Goal: Task Accomplishment & Management: Use online tool/utility

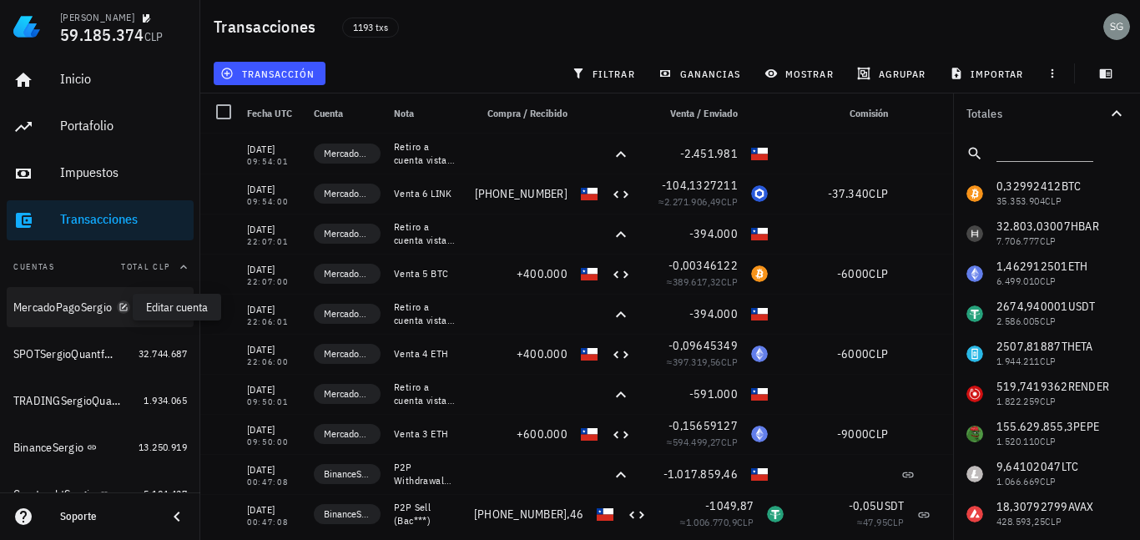
click at [118, 310] on icon "button" at bounding box center [123, 307] width 10 height 10
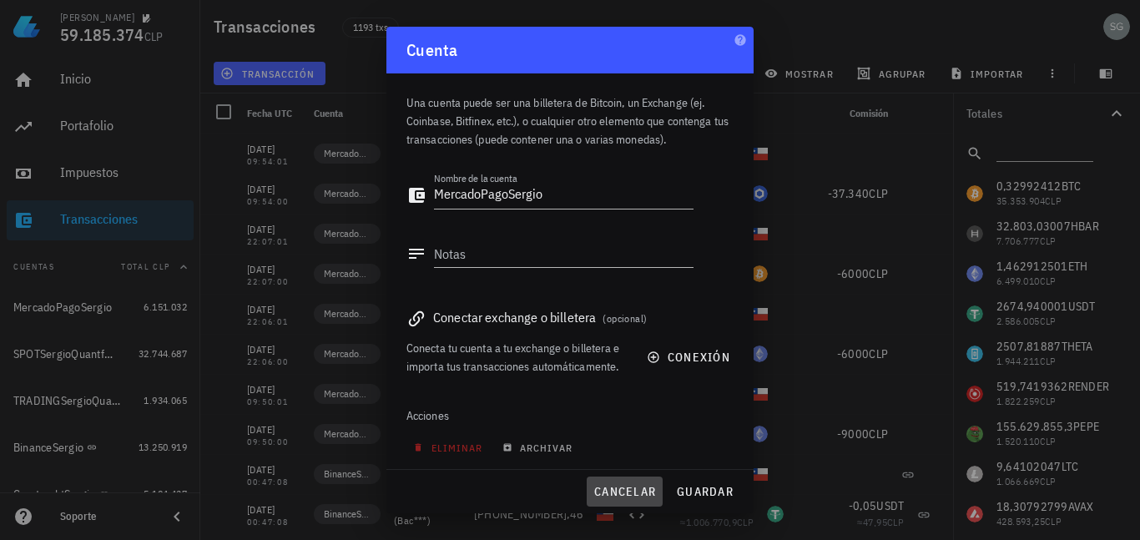
click at [650, 490] on span "cancelar" at bounding box center [624, 491] width 63 height 15
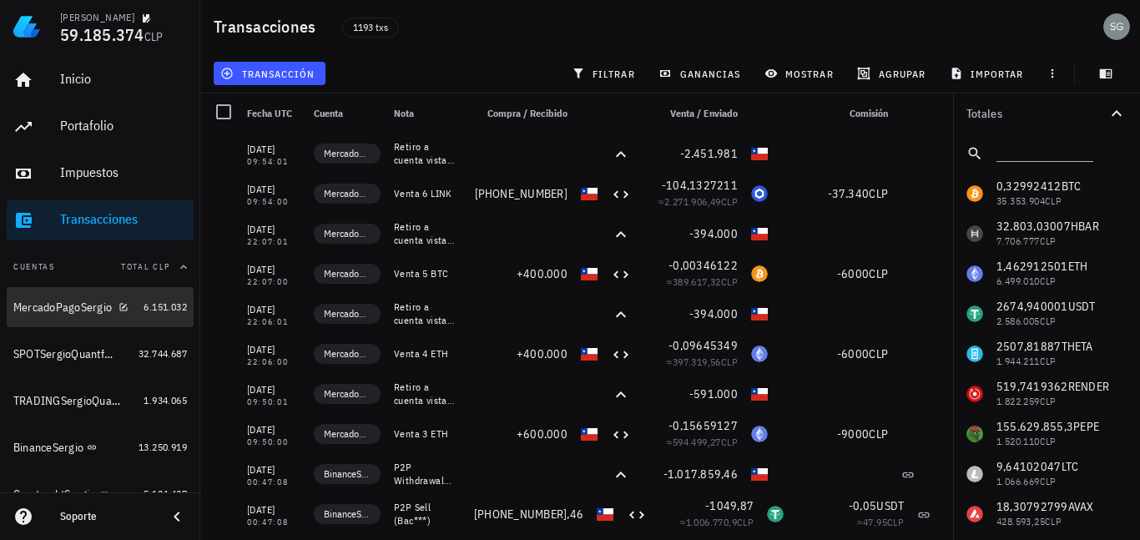
click at [65, 303] on div "MercadoPagoSergio" at bounding box center [62, 307] width 98 height 14
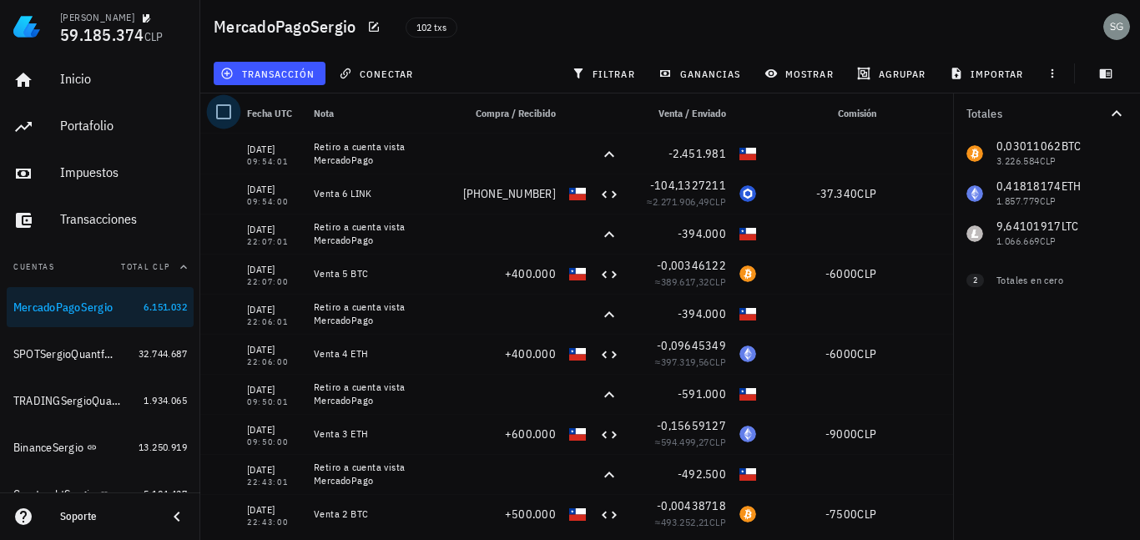
click at [224, 113] on div at bounding box center [223, 112] width 28 height 28
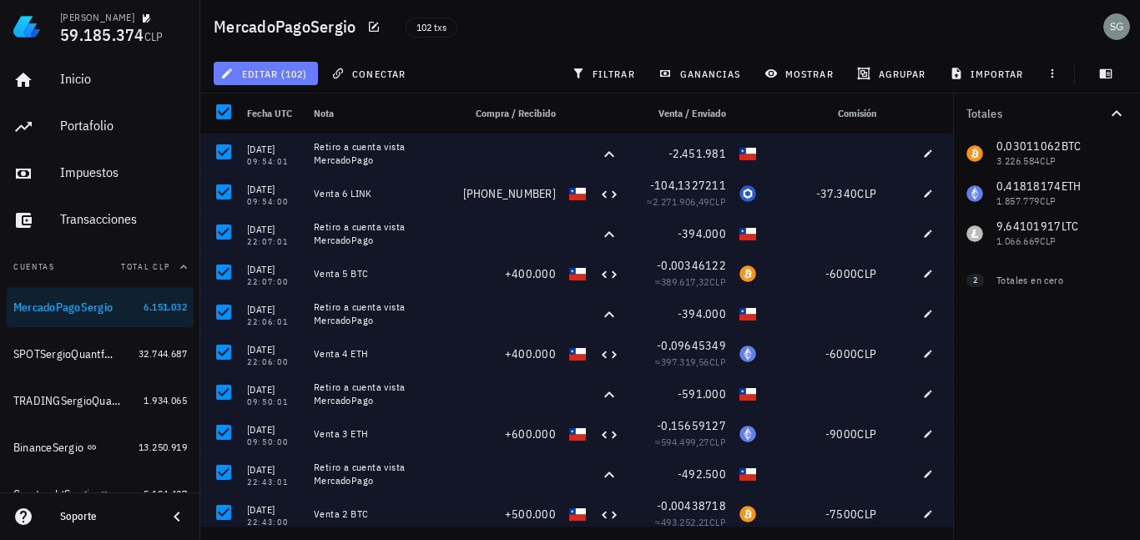
click at [285, 73] on span "editar (102)" at bounding box center [265, 73] width 83 height 13
click at [272, 107] on div "Eliminar" at bounding box center [280, 111] width 52 height 13
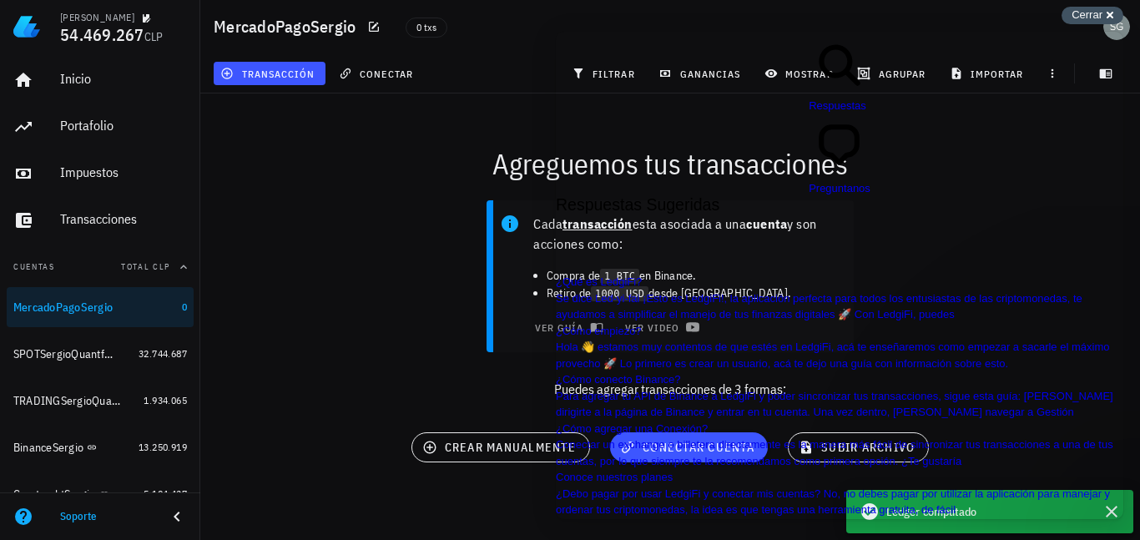
click at [1094, 9] on span "Cerrar" at bounding box center [1086, 14] width 31 height 13
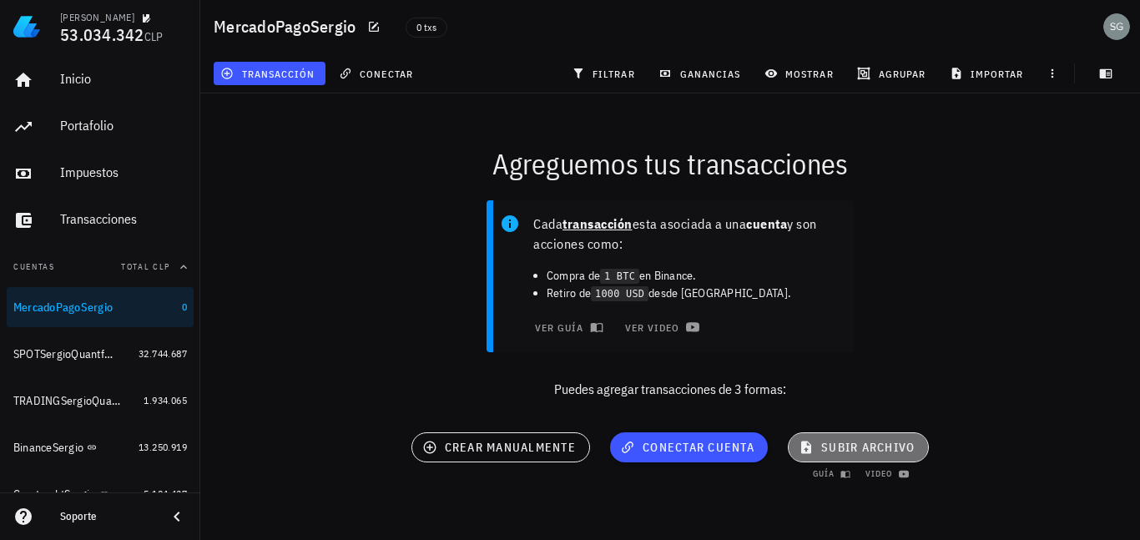
click at [861, 439] on button "subir archivo" at bounding box center [858, 447] width 141 height 30
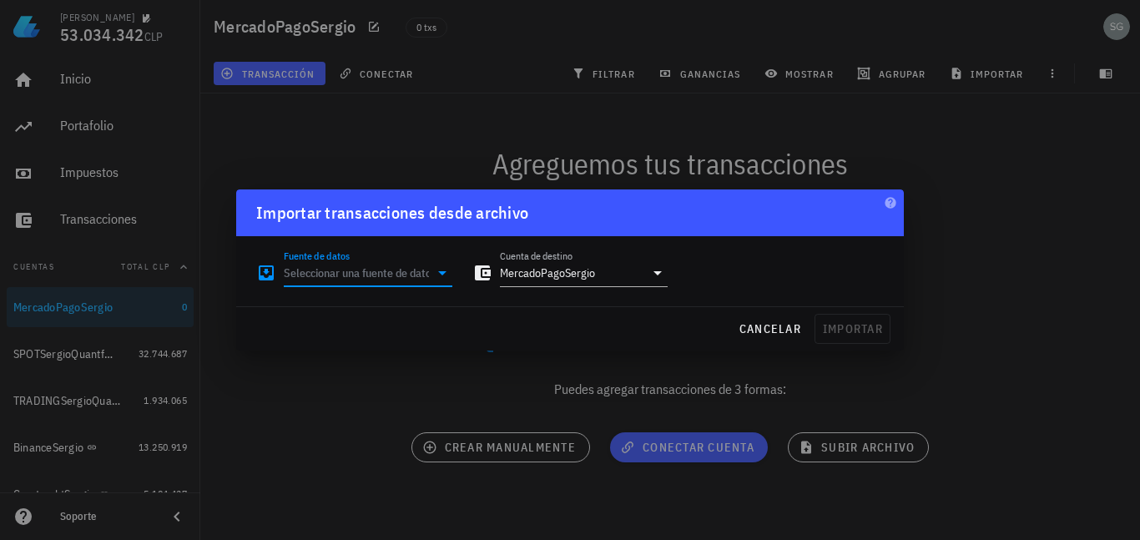
click at [374, 280] on input "Fuente de datos" at bounding box center [356, 273] width 145 height 27
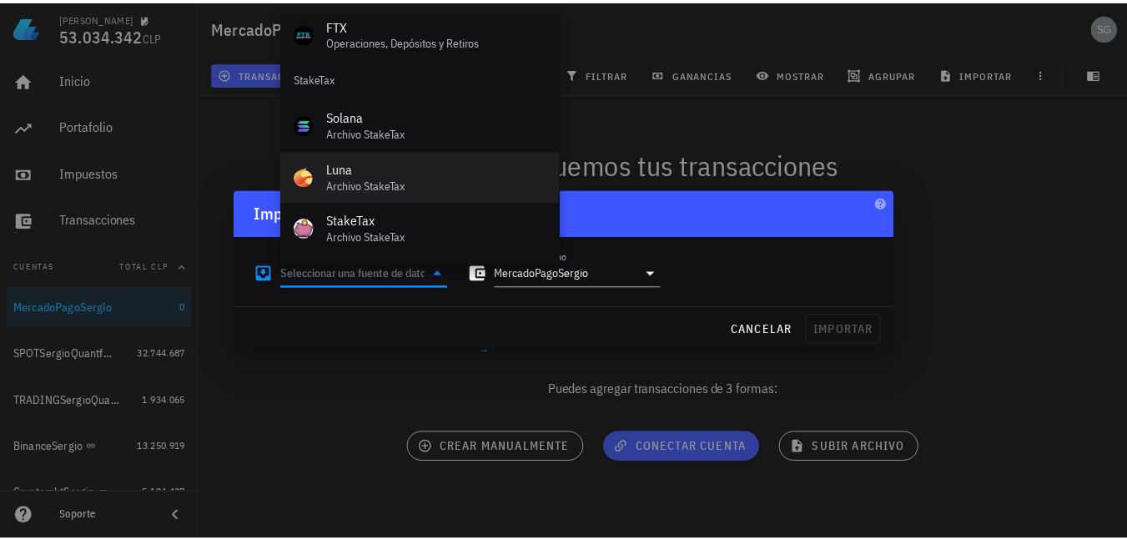
scroll to position [696, 0]
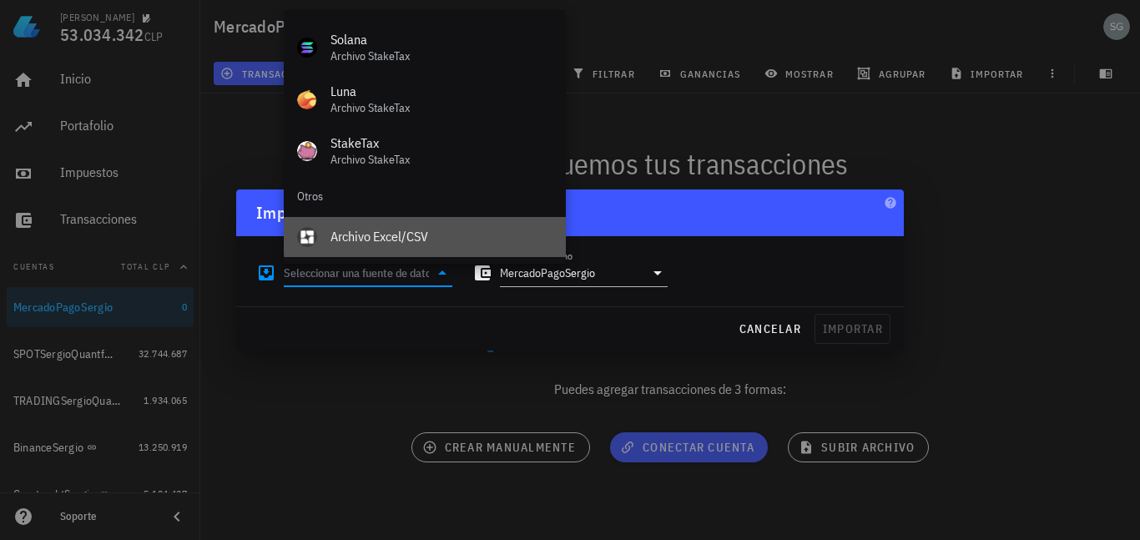
click at [372, 232] on div "Archivo Excel/CSV" at bounding box center [441, 237] width 222 height 16
type input "Archivo Excel/CSV"
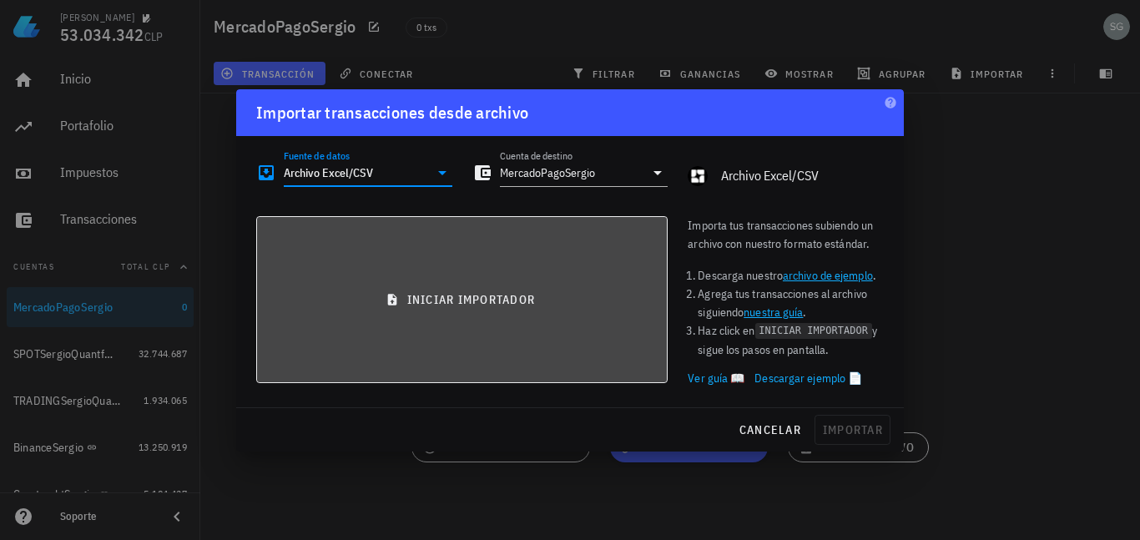
click at [501, 301] on span "iniciar importador" at bounding box center [461, 299] width 383 height 15
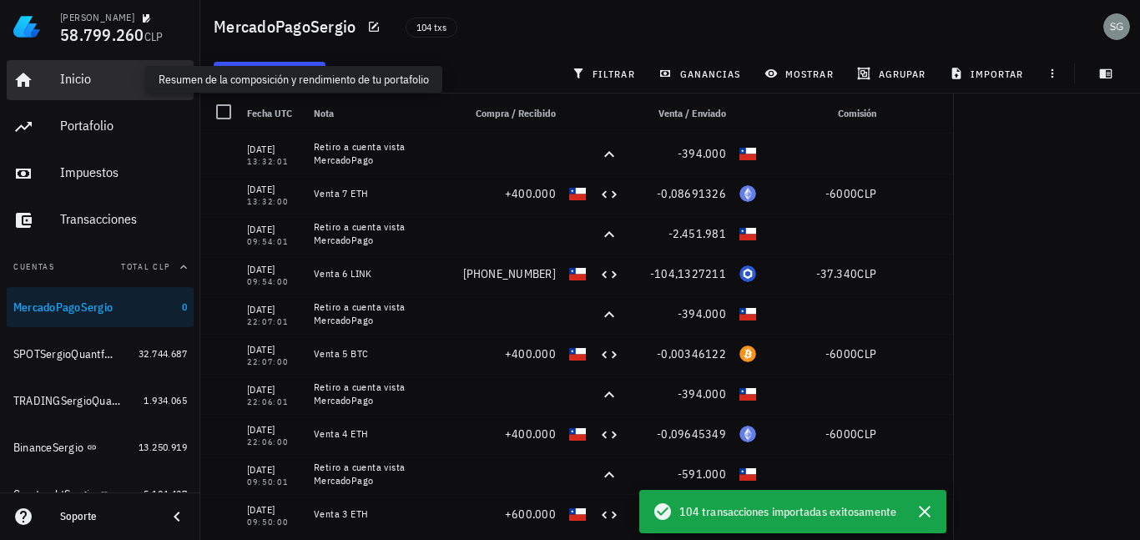
click at [102, 87] on div "Inicio" at bounding box center [123, 79] width 127 height 16
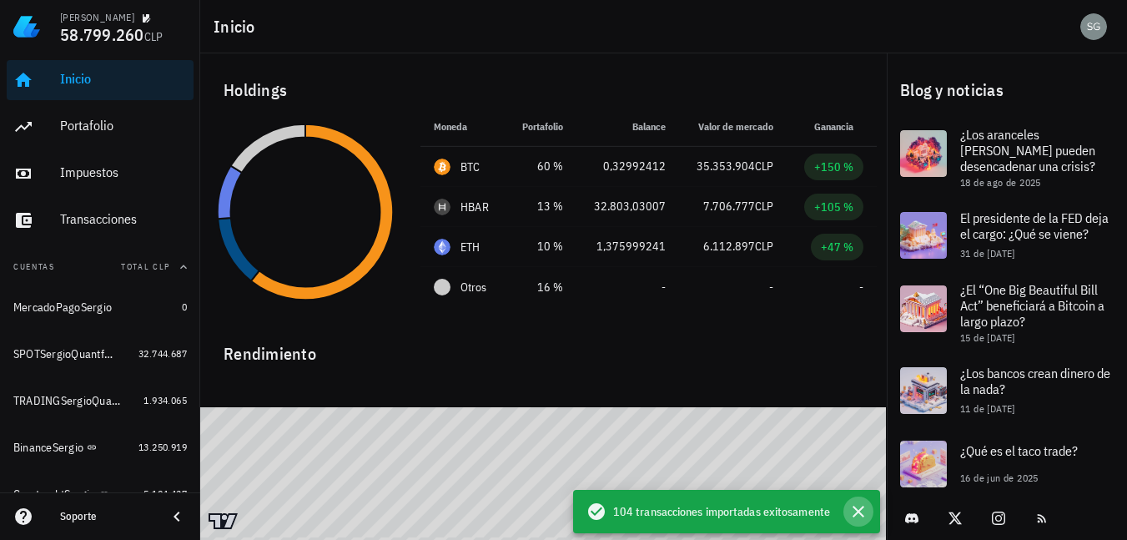
click at [856, 517] on icon "button" at bounding box center [859, 512] width 20 height 20
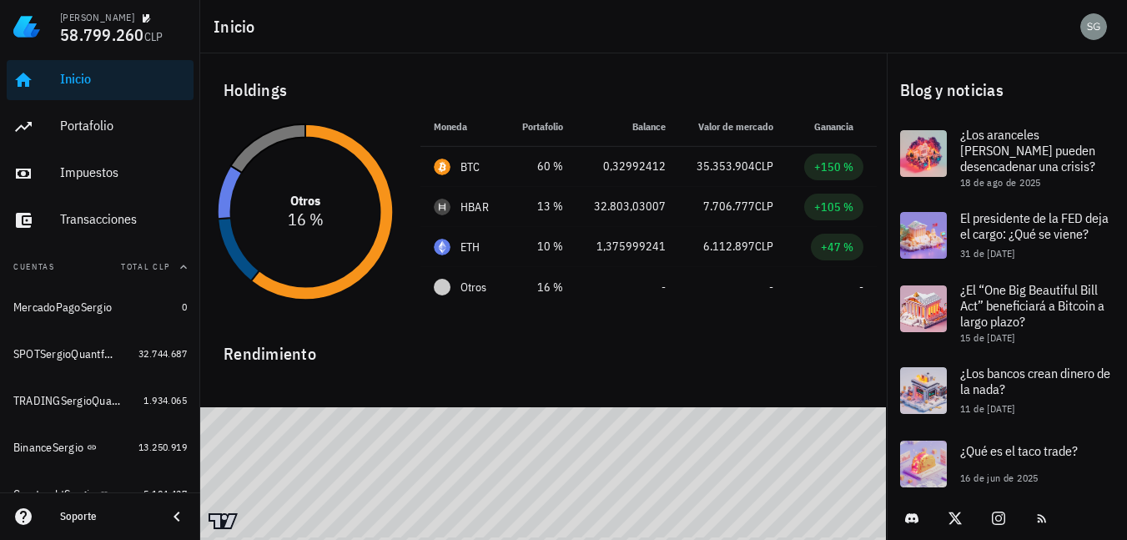
click at [272, 132] on icon at bounding box center [268, 148] width 74 height 48
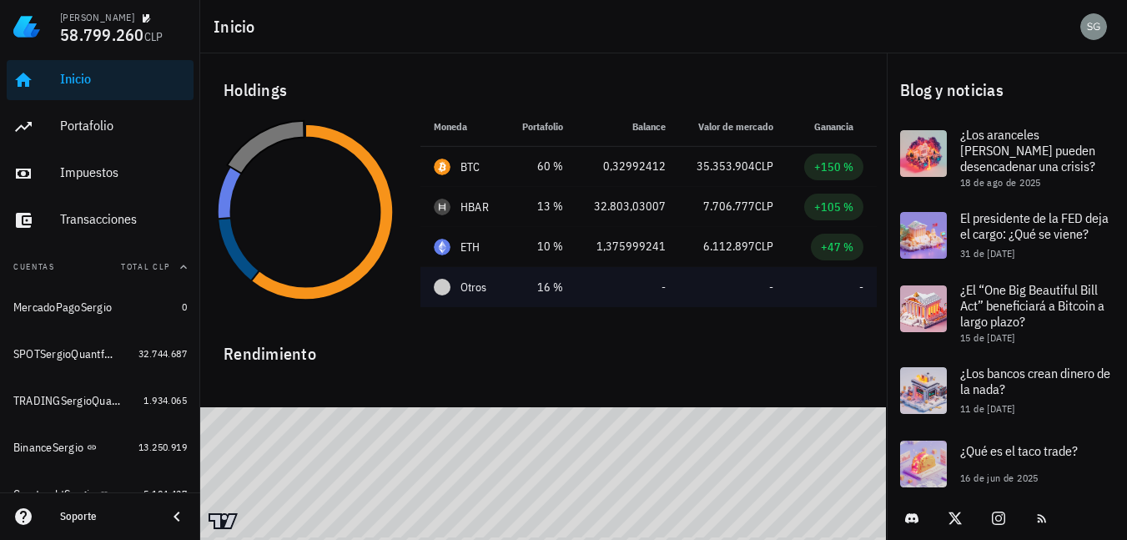
click at [824, 290] on td "-" at bounding box center [832, 287] width 90 height 40
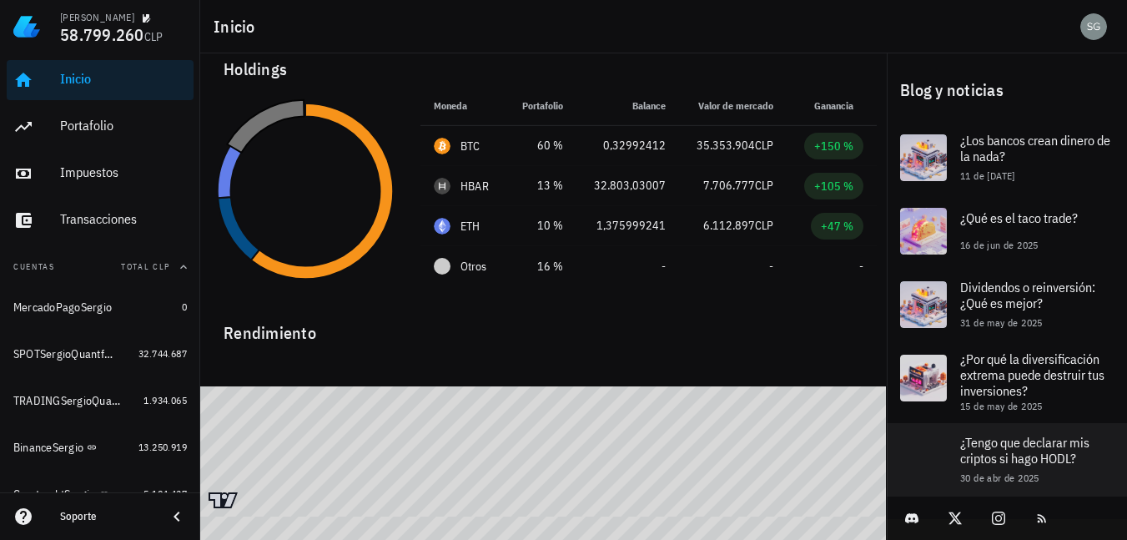
scroll to position [334, 0]
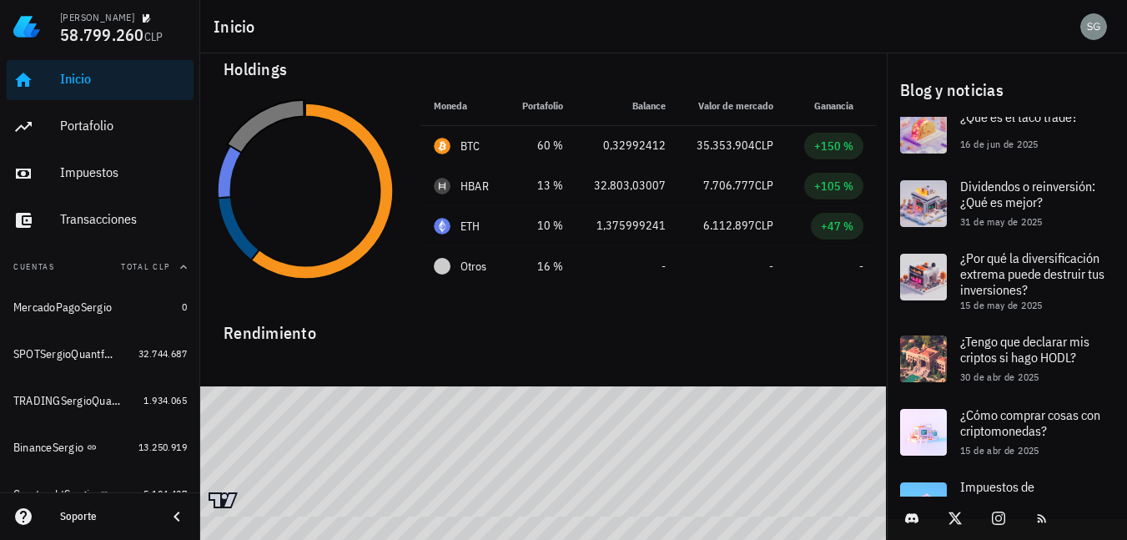
click at [630, 372] on div at bounding box center [543, 366] width 687 height 40
click at [504, 360] on div at bounding box center [543, 366] width 687 height 40
click at [78, 311] on div "MercadoPagoSergio" at bounding box center [62, 307] width 98 height 14
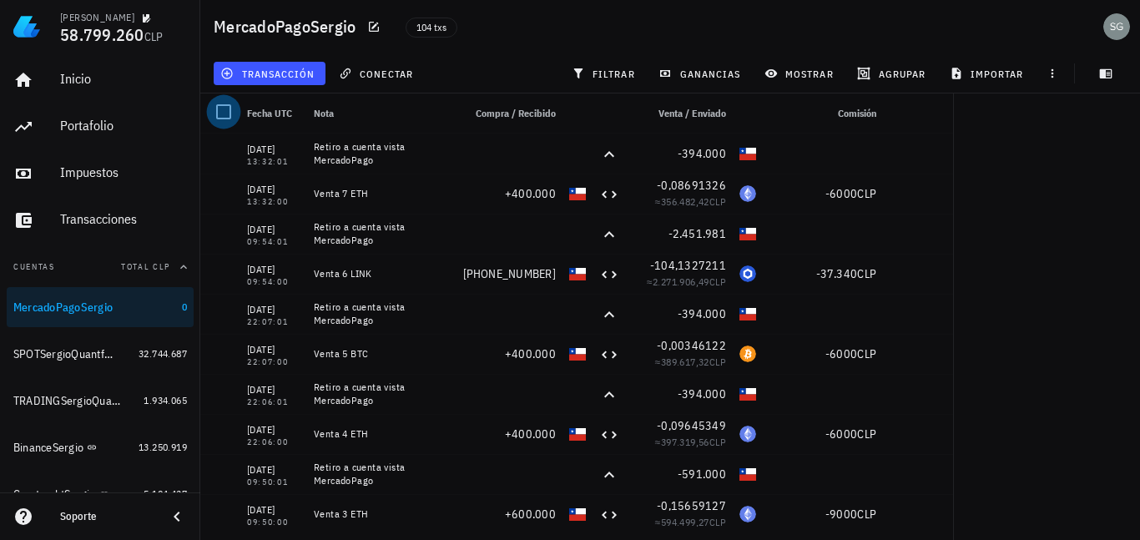
click at [215, 109] on div at bounding box center [223, 112] width 28 height 28
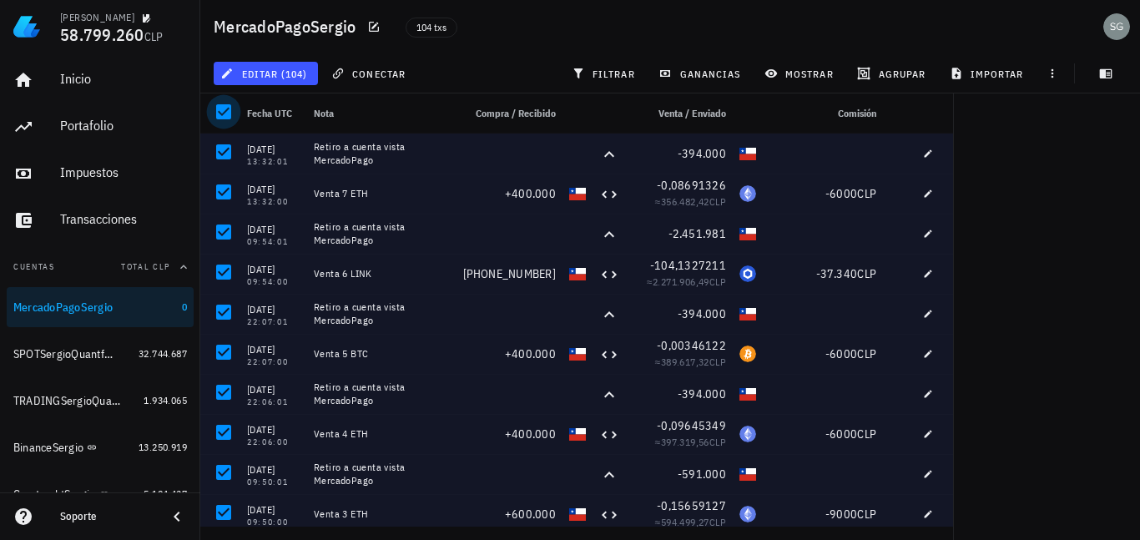
click at [215, 109] on div at bounding box center [223, 112] width 28 height 28
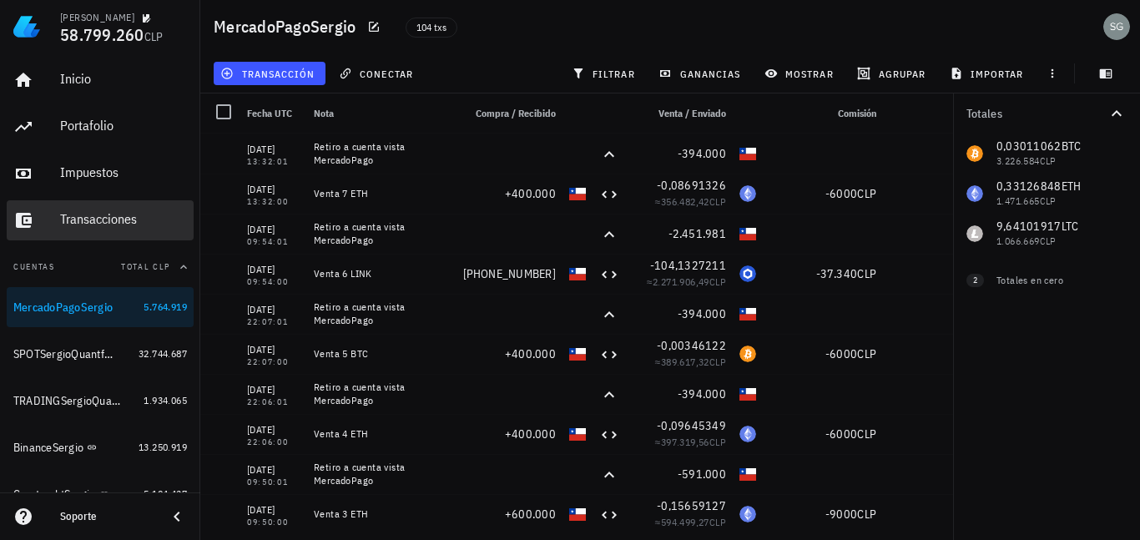
click at [60, 219] on div "Transacciones" at bounding box center [123, 219] width 127 height 16
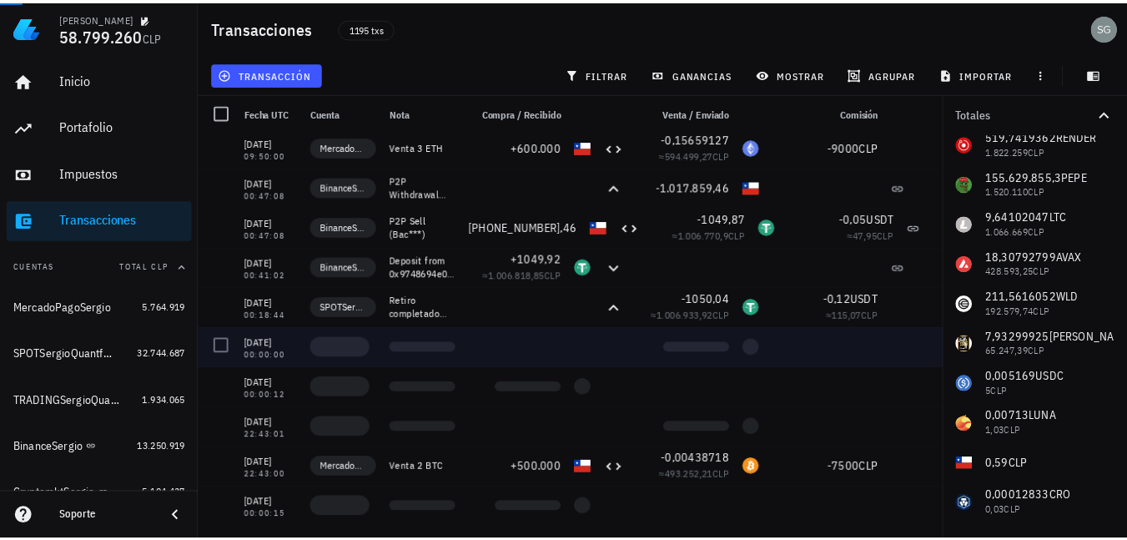
scroll to position [417, 0]
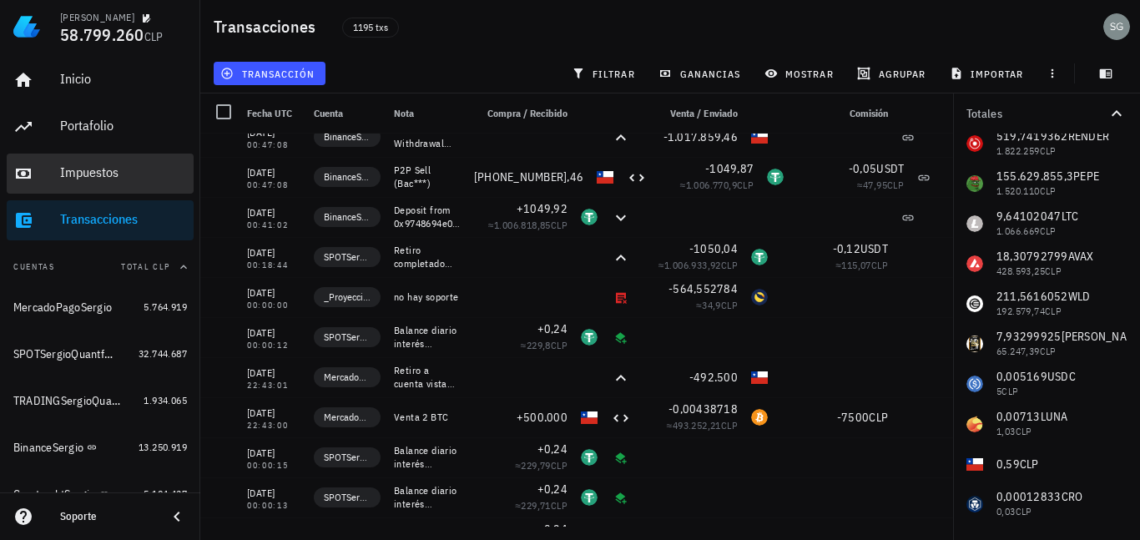
click at [78, 179] on div "Impuestos" at bounding box center [123, 172] width 127 height 16
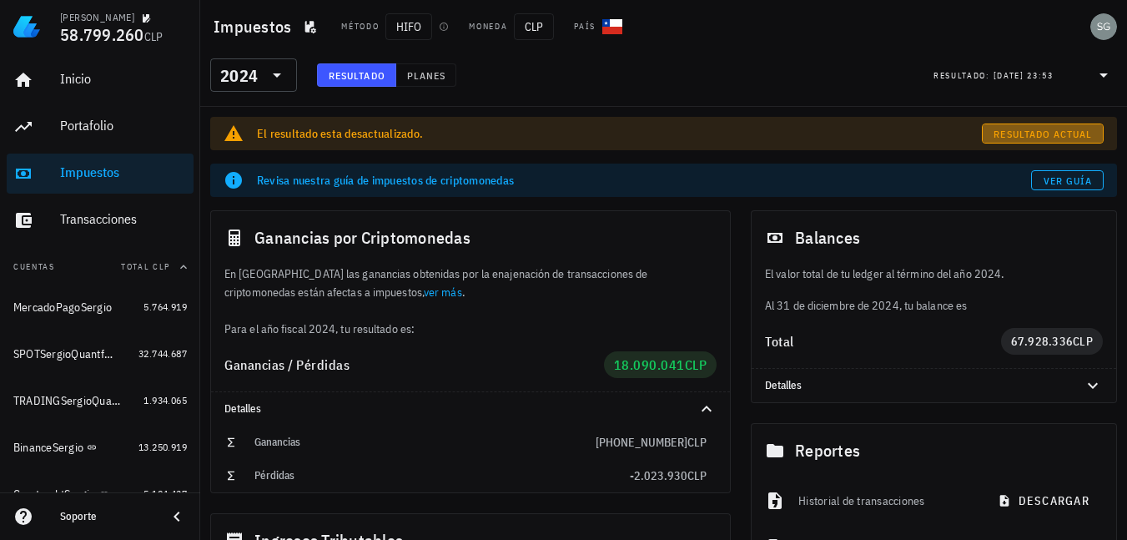
click at [1073, 129] on span "Resultado actual" at bounding box center [1042, 134] width 99 height 13
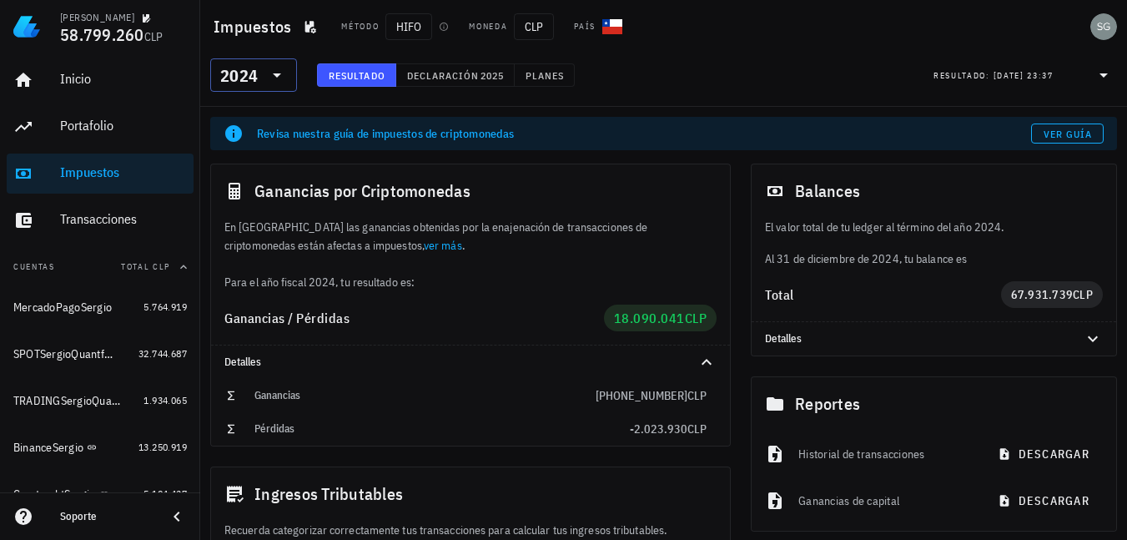
click at [254, 75] on div "2024" at bounding box center [239, 76] width 38 height 17
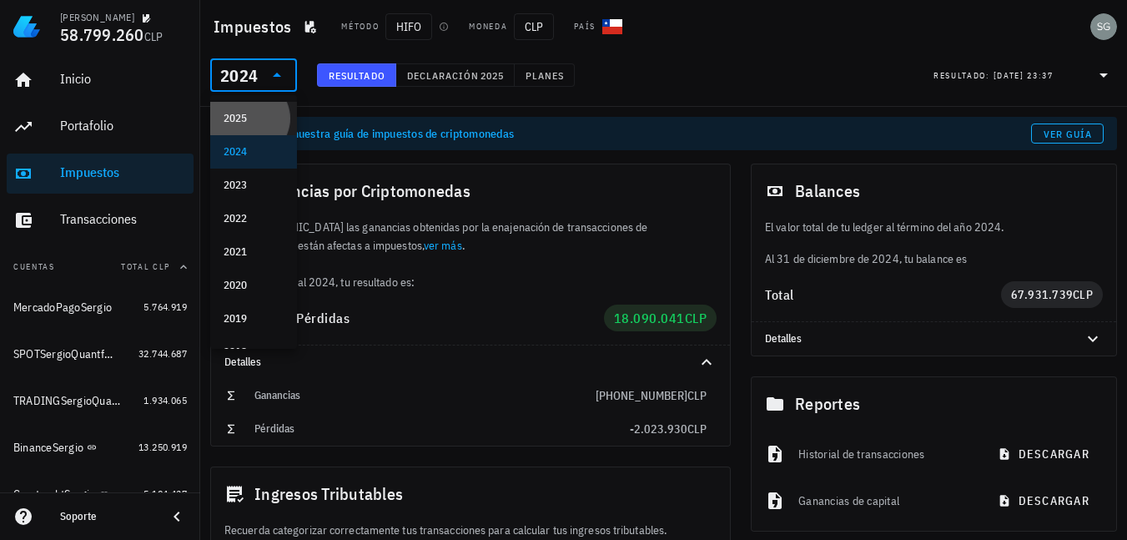
click at [260, 113] on div "2025" at bounding box center [254, 118] width 60 height 13
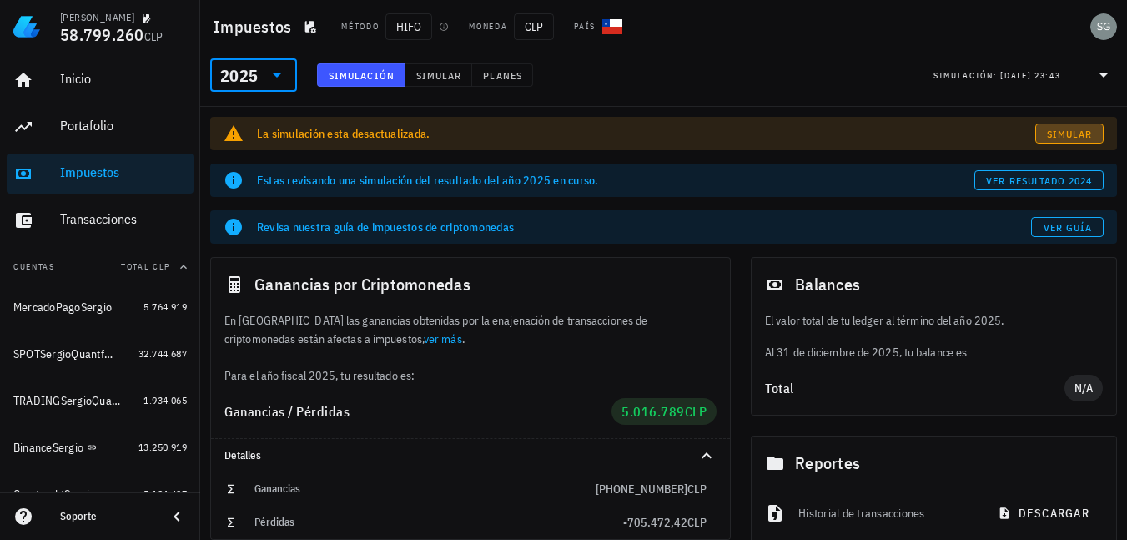
click at [1051, 131] on span "Simular" at bounding box center [1069, 134] width 47 height 13
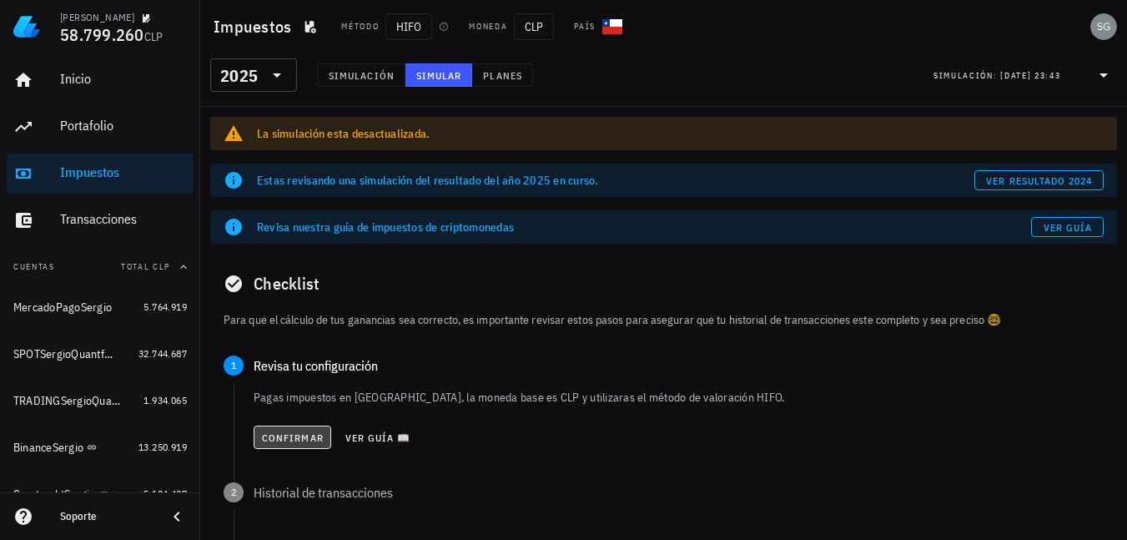
click at [303, 438] on span "Confirmar" at bounding box center [292, 437] width 63 height 13
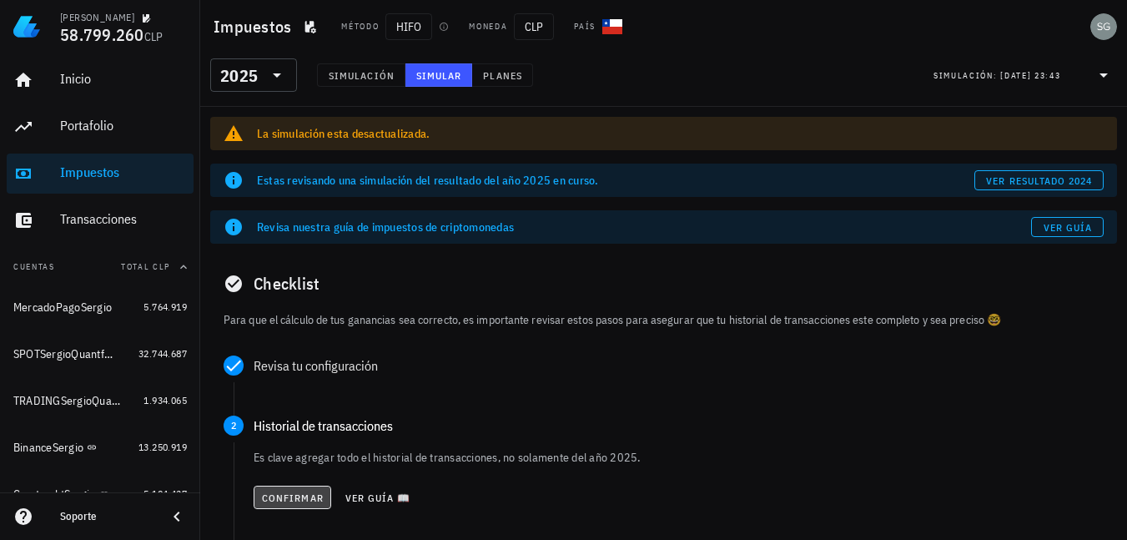
click at [285, 488] on button "Confirmar" at bounding box center [293, 497] width 78 height 23
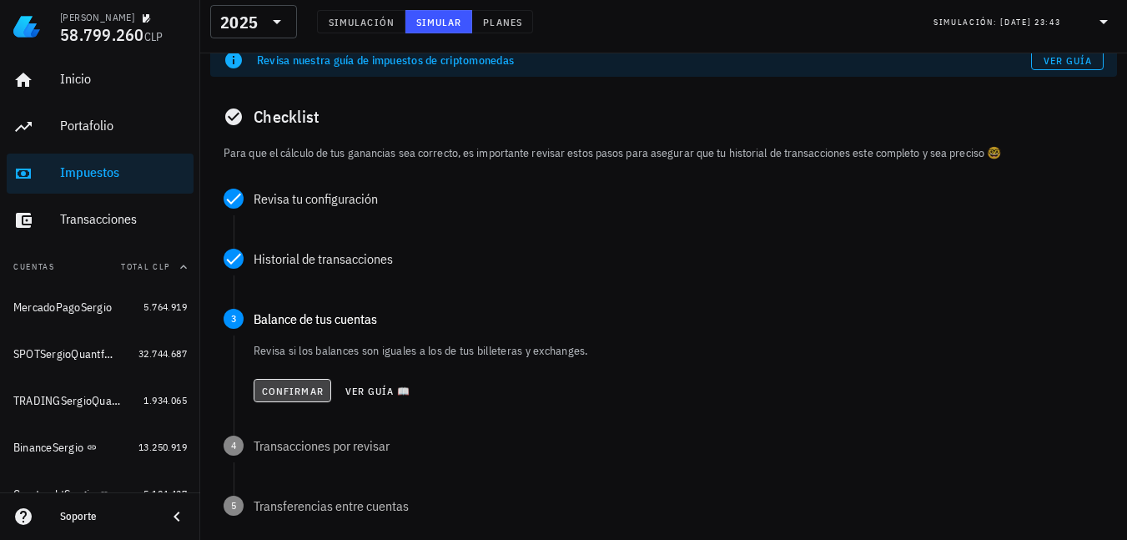
click at [297, 389] on span "Confirmar" at bounding box center [292, 391] width 63 height 13
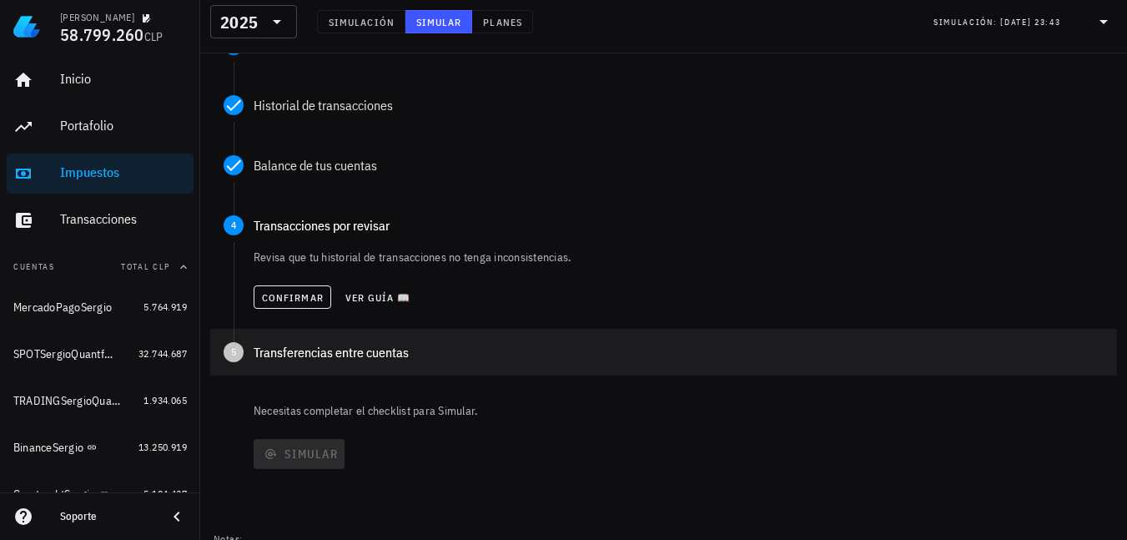
scroll to position [333, 0]
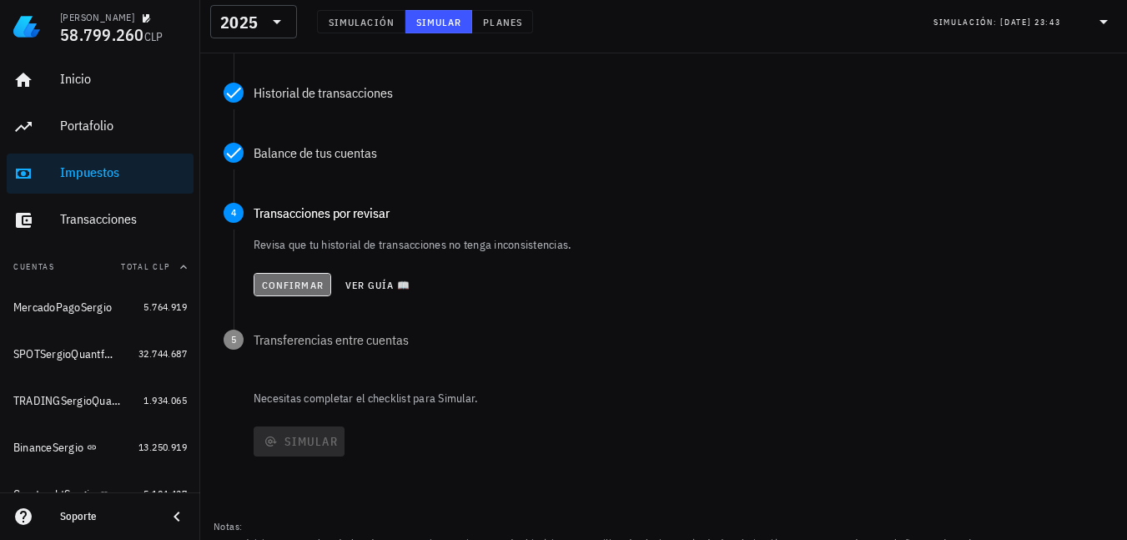
click at [290, 282] on span "Confirmar" at bounding box center [292, 285] width 63 height 13
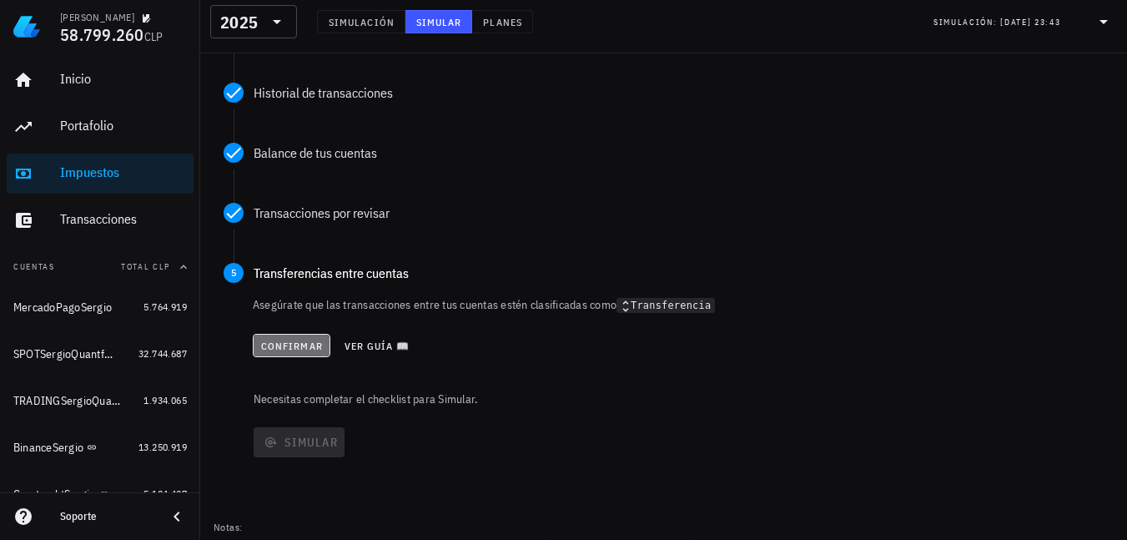
click at [297, 345] on span "Confirmar" at bounding box center [291, 346] width 63 height 13
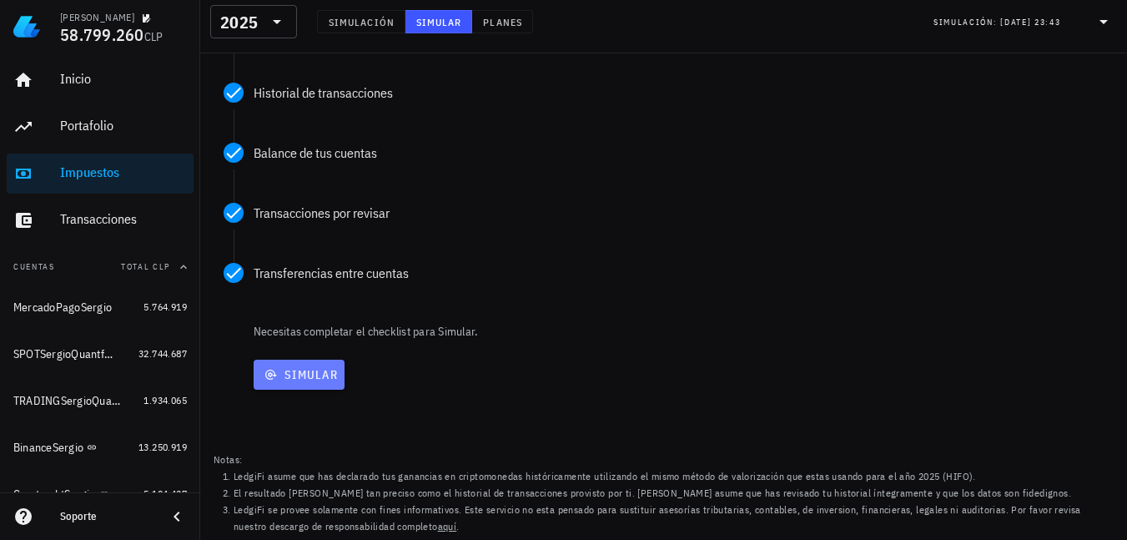
click at [297, 370] on span "Simular" at bounding box center [299, 374] width 78 height 15
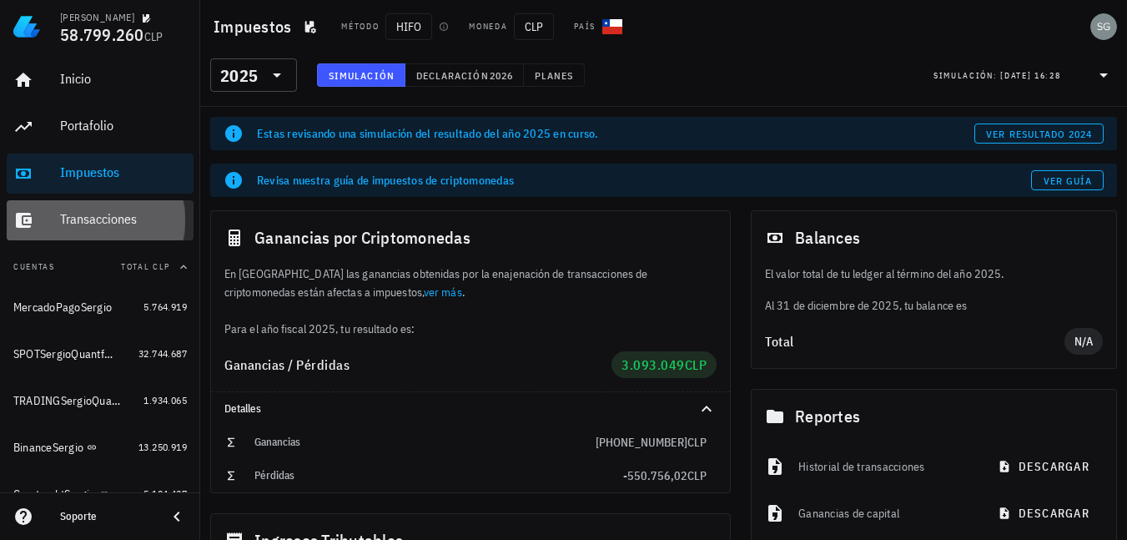
click at [89, 216] on div "Transacciones" at bounding box center [123, 219] width 127 height 16
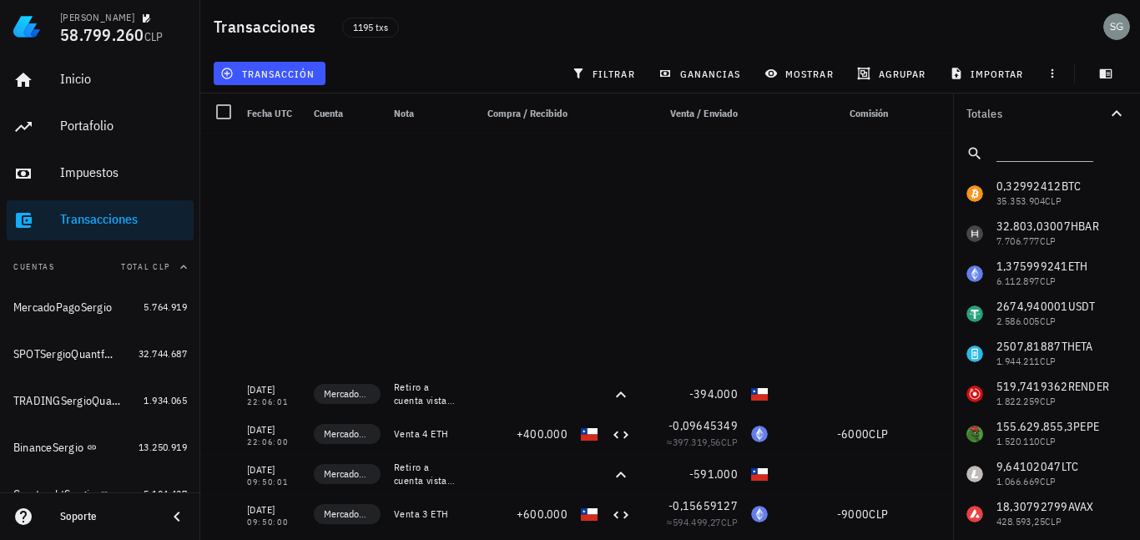
scroll to position [417, 0]
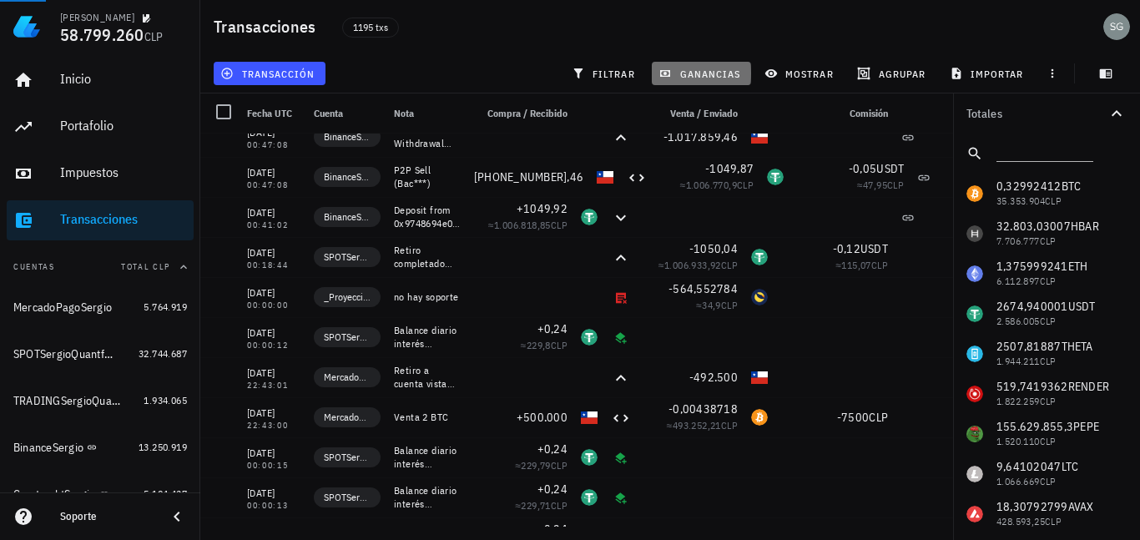
click at [720, 75] on span "ganancias" at bounding box center [701, 73] width 78 height 13
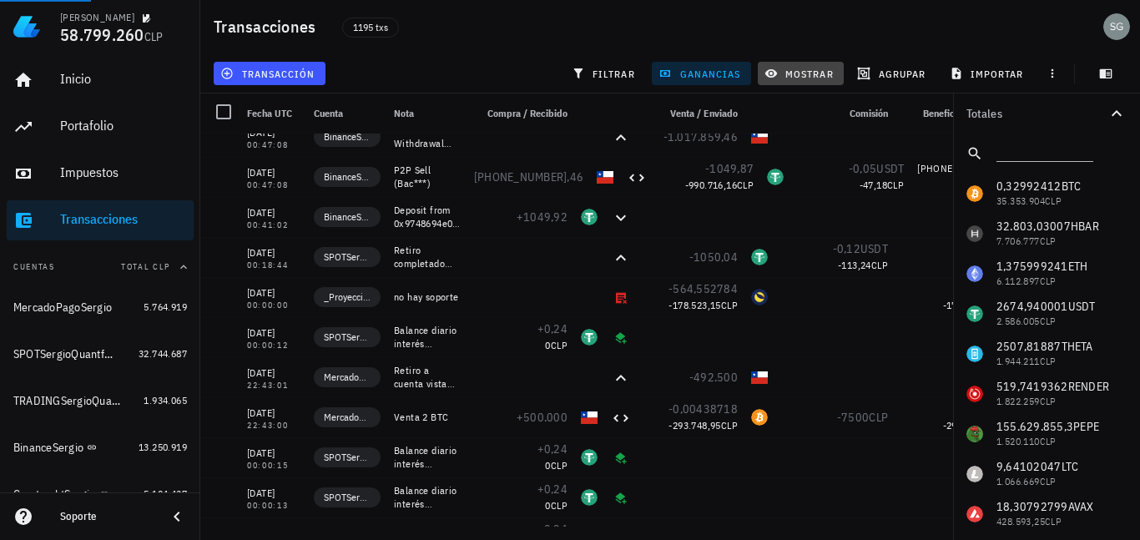
click at [806, 75] on span "mostrar" at bounding box center [801, 73] width 66 height 13
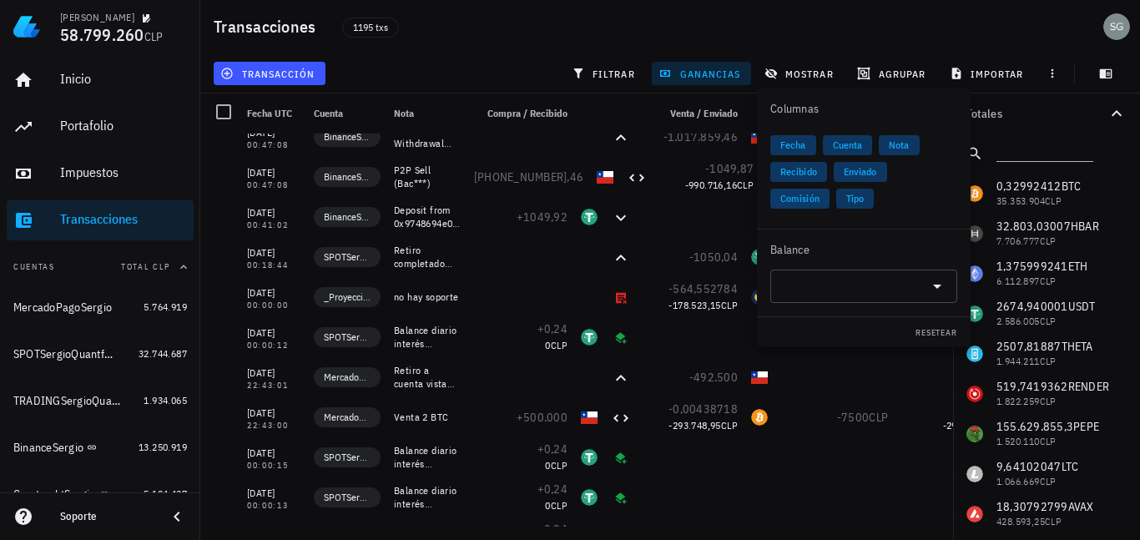
click at [807, 200] on span "Comisión" at bounding box center [799, 199] width 39 height 20
click at [855, 170] on span "Enviado" at bounding box center [860, 172] width 33 height 20
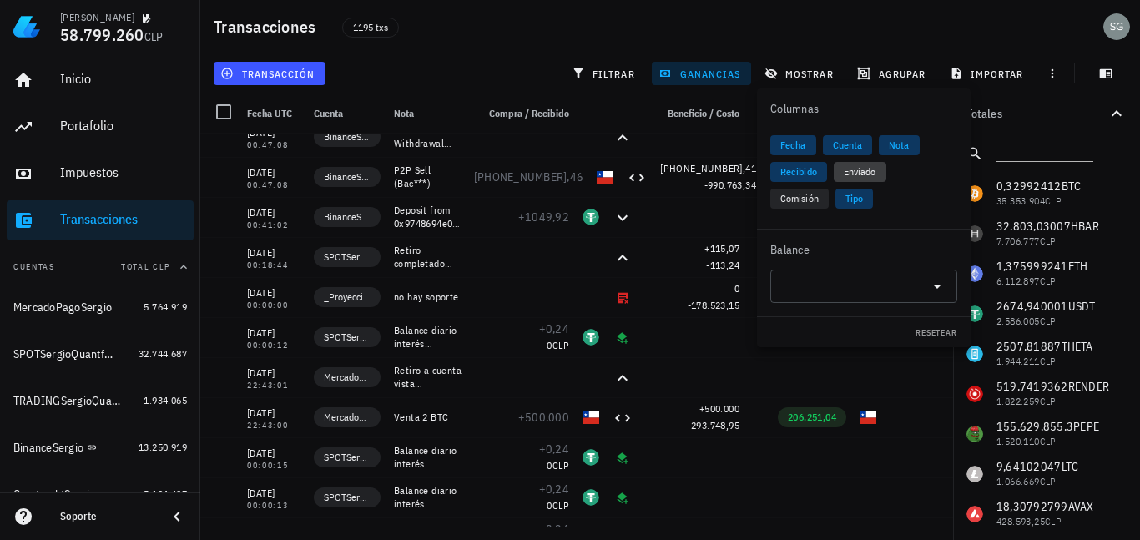
click at [855, 170] on span "Enviado" at bounding box center [860, 172] width 33 height 20
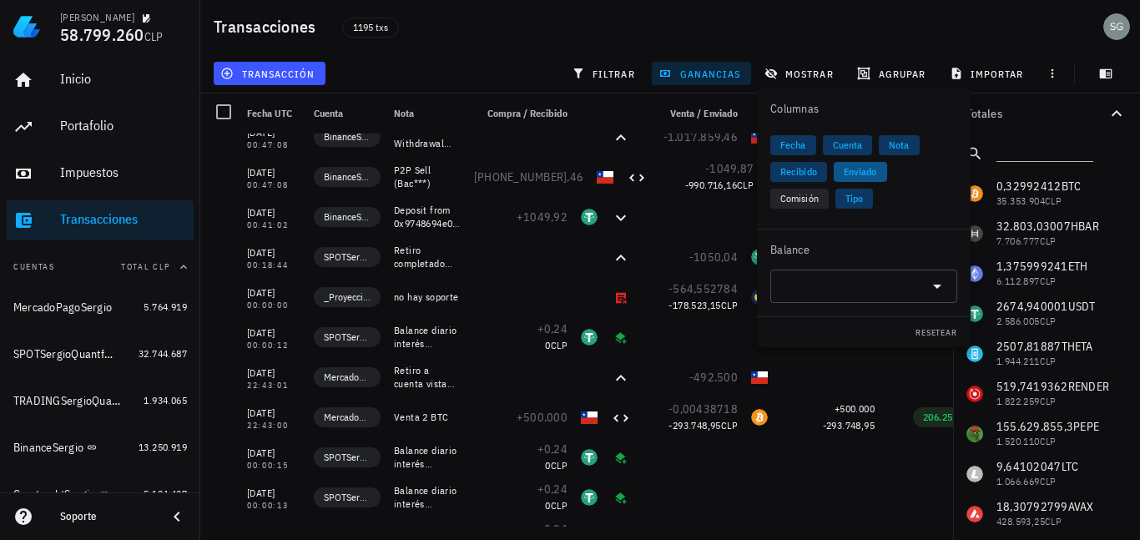
click at [854, 171] on span "Enviado" at bounding box center [860, 172] width 33 height 20
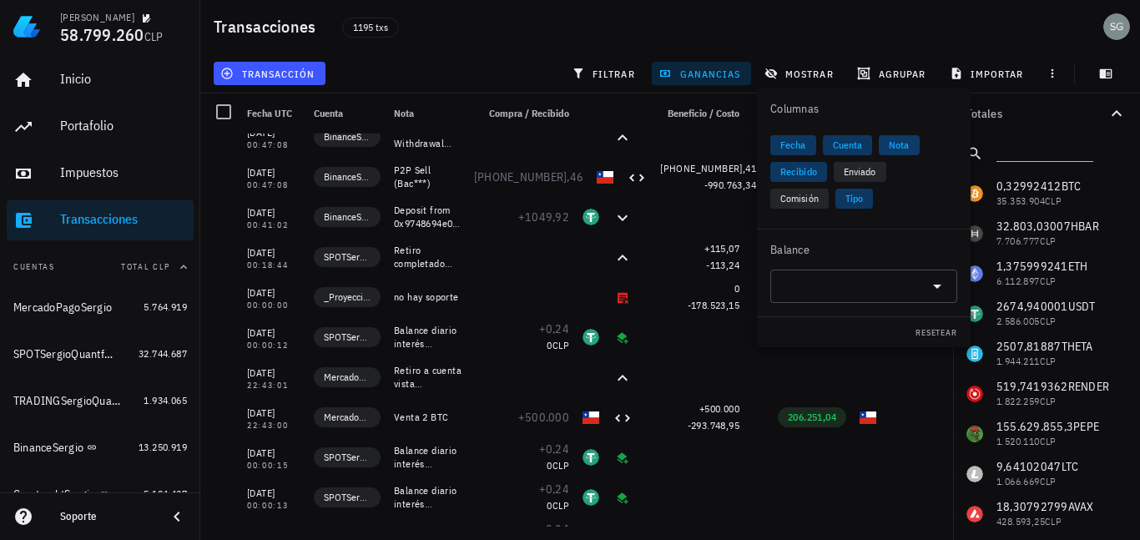
click at [895, 139] on span "Nota" at bounding box center [899, 145] width 20 height 20
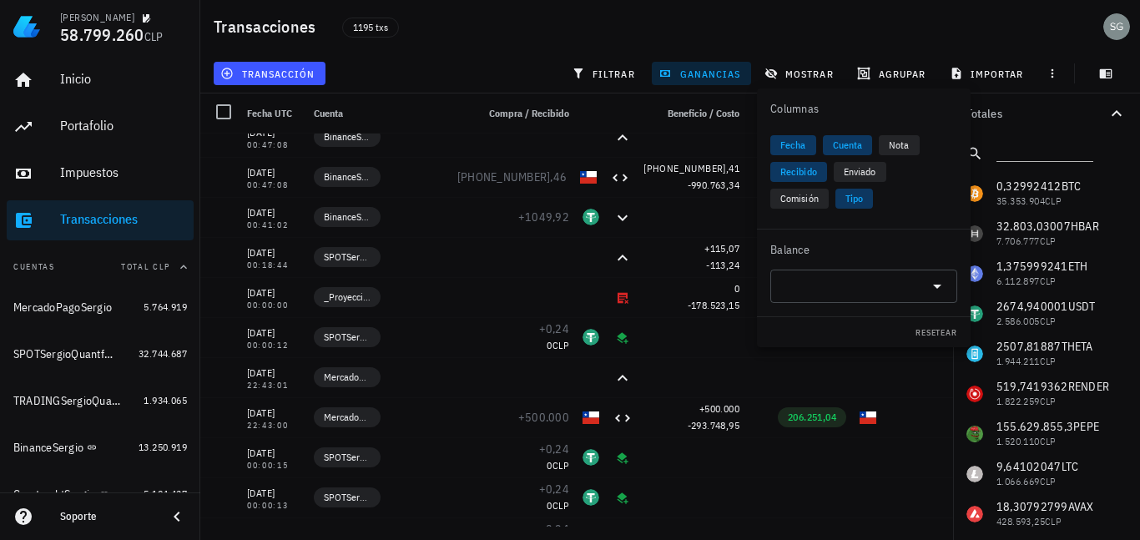
click at [446, 41] on div "1195 txs" at bounding box center [545, 27] width 426 height 42
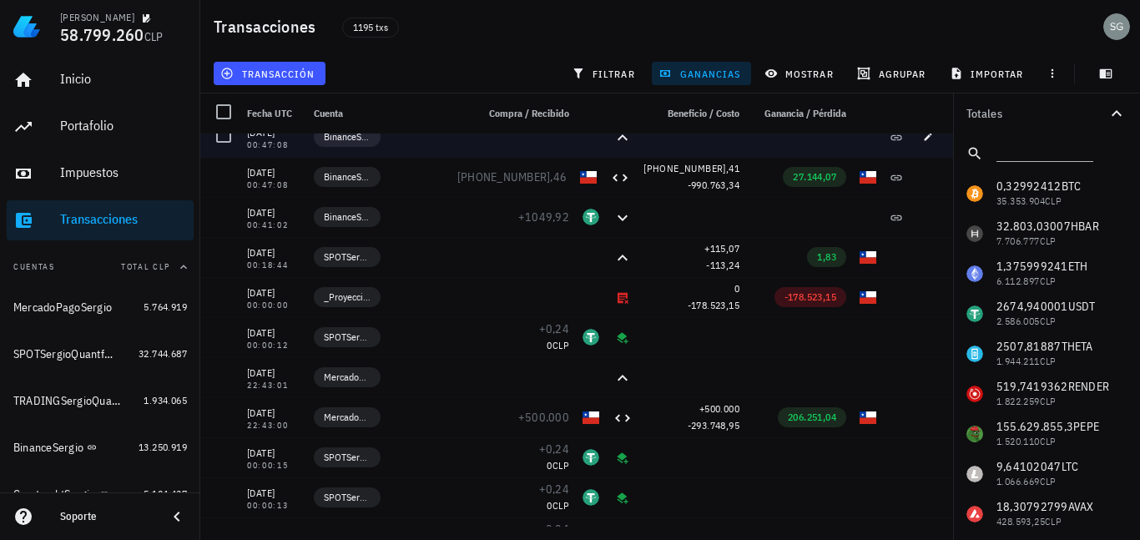
scroll to position [0, 0]
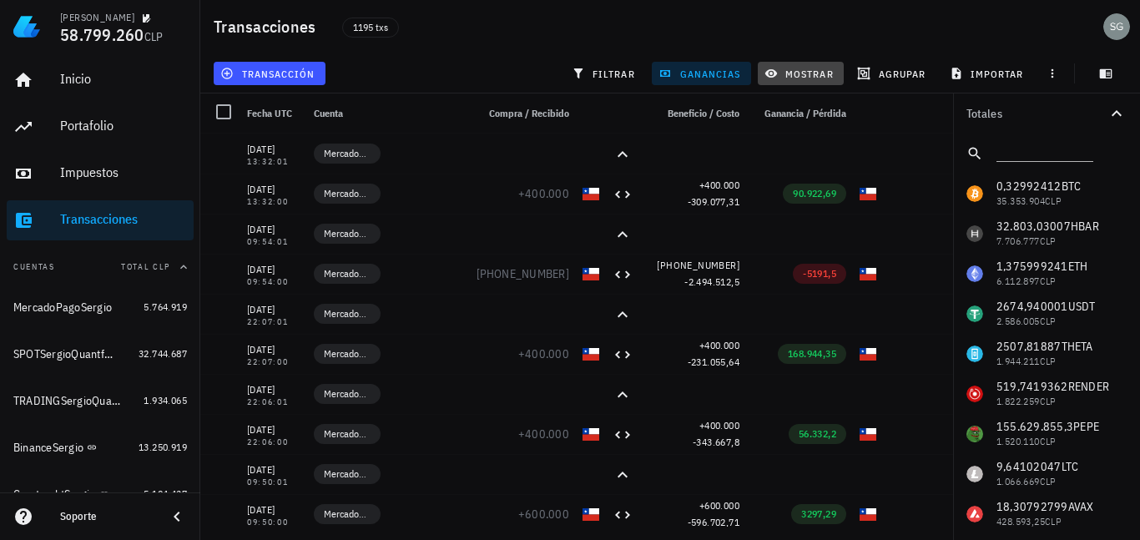
click at [803, 71] on span "mostrar" at bounding box center [801, 73] width 66 height 13
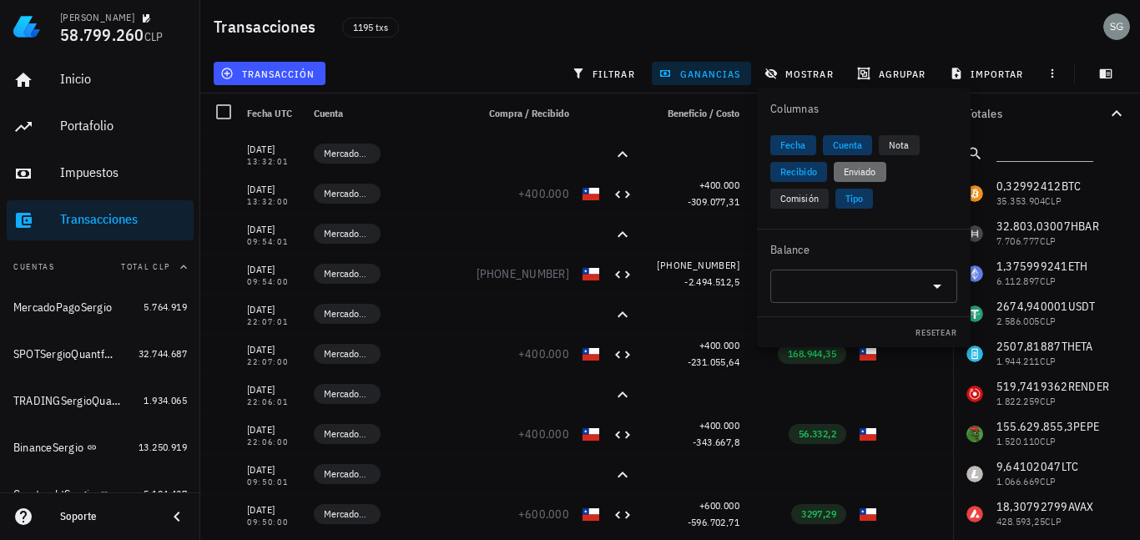
click at [841, 170] on span "Enviado" at bounding box center [860, 172] width 53 height 20
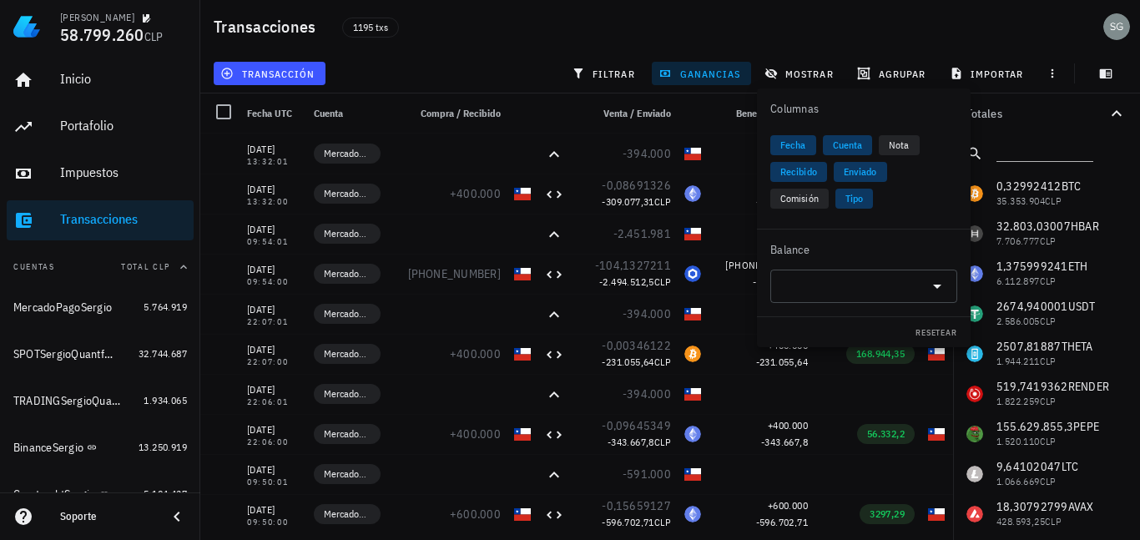
click at [487, 49] on div "Transacciones 1195 txs" at bounding box center [670, 26] width 940 height 53
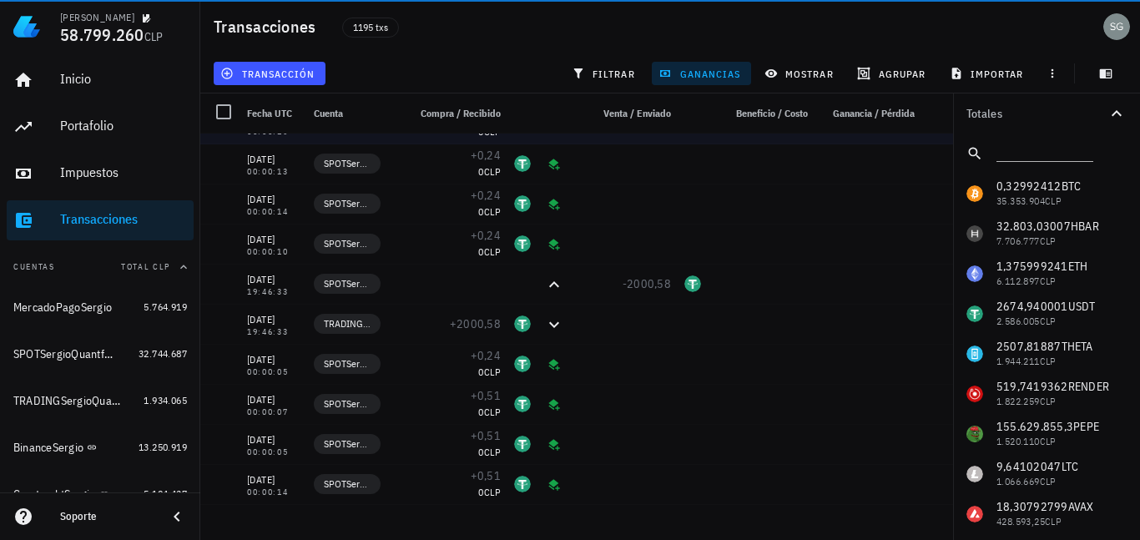
scroll to position [250, 0]
